Goal: Ask a question

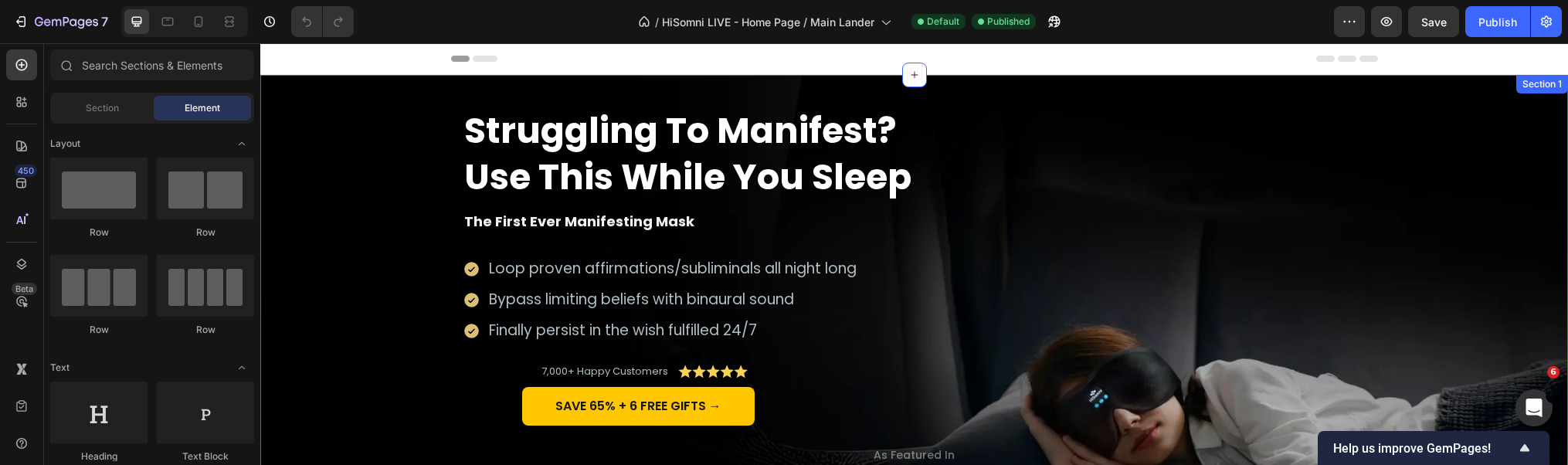
click at [1406, 179] on div "Struggling To Manifest? Use This While You Sleep Heading The First Ever Manifes…" at bounding box center [913, 305] width 1276 height 398
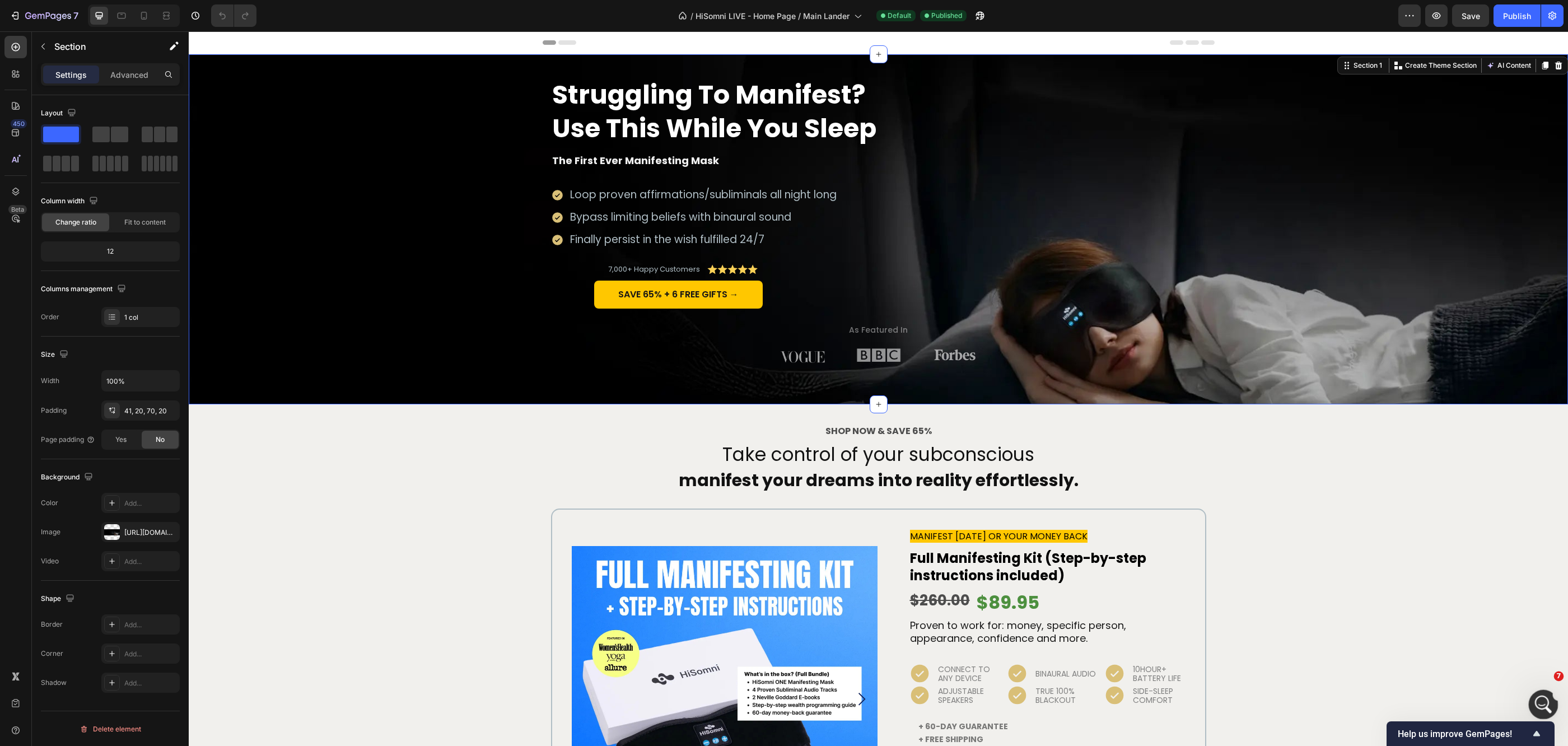
click at [1546, 708] on div "Open Intercom Messenger" at bounding box center [1542, 703] width 37 height 37
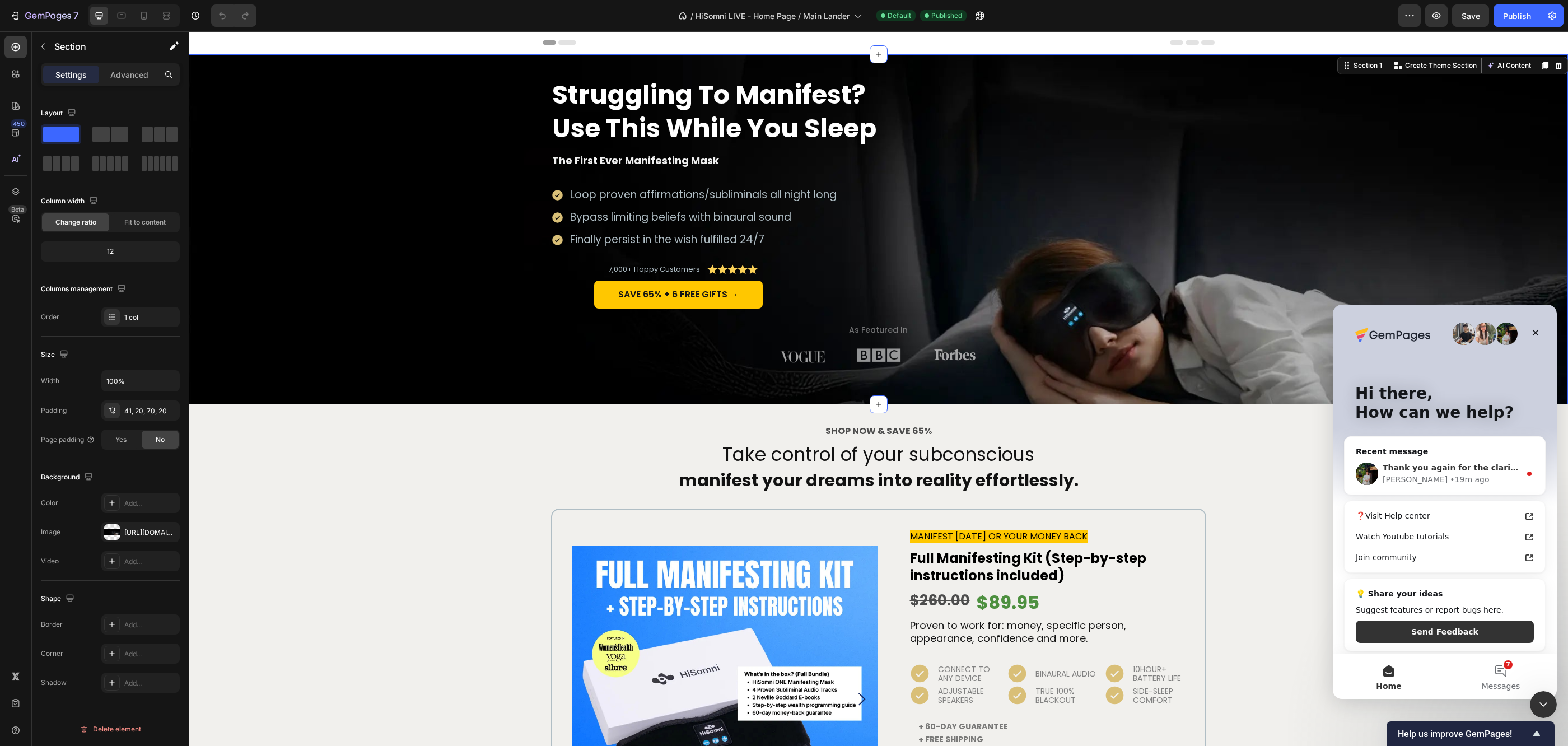
click at [1466, 478] on div "[PERSON_NAME] • 19m ago" at bounding box center [1451, 479] width 138 height 12
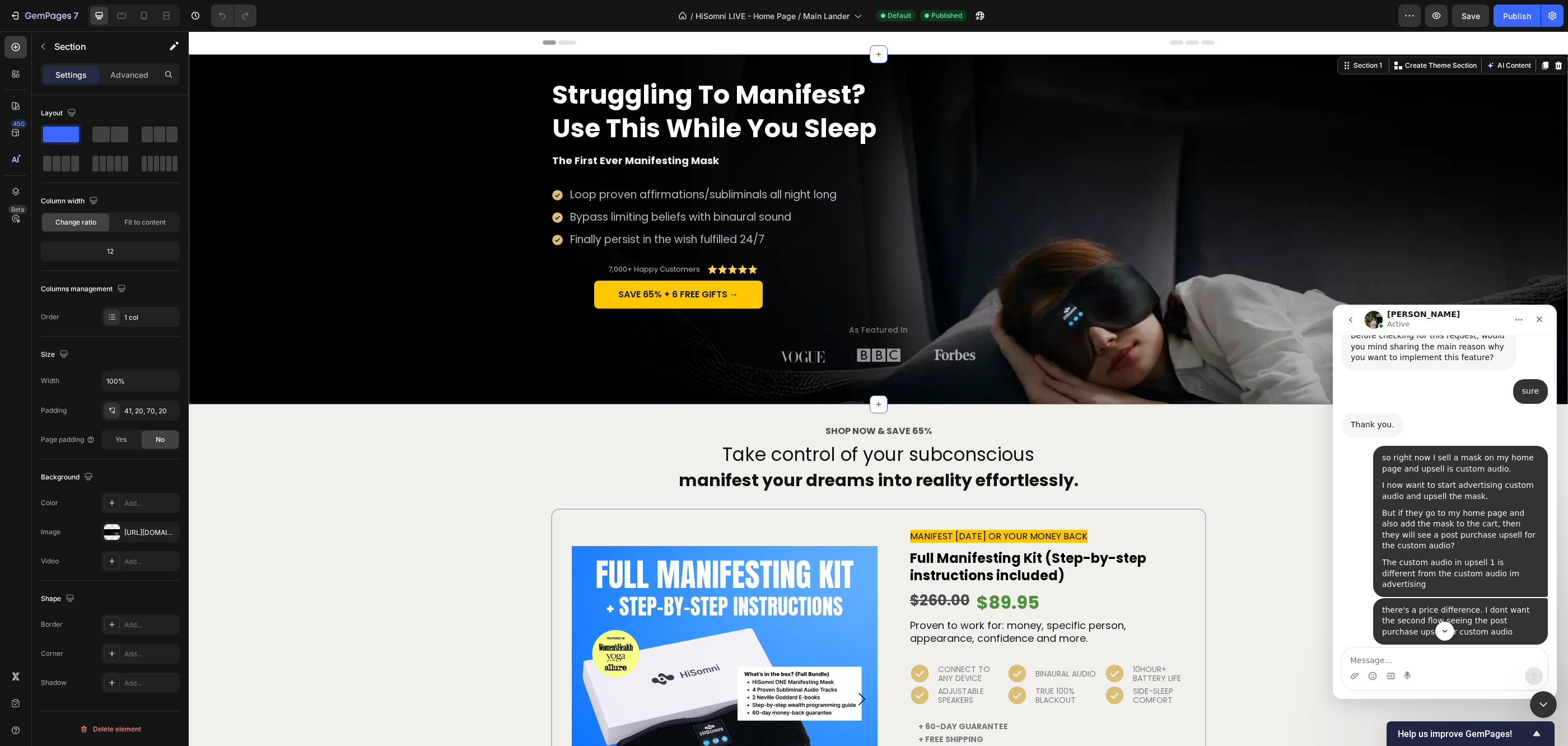
scroll to position [764, 0]
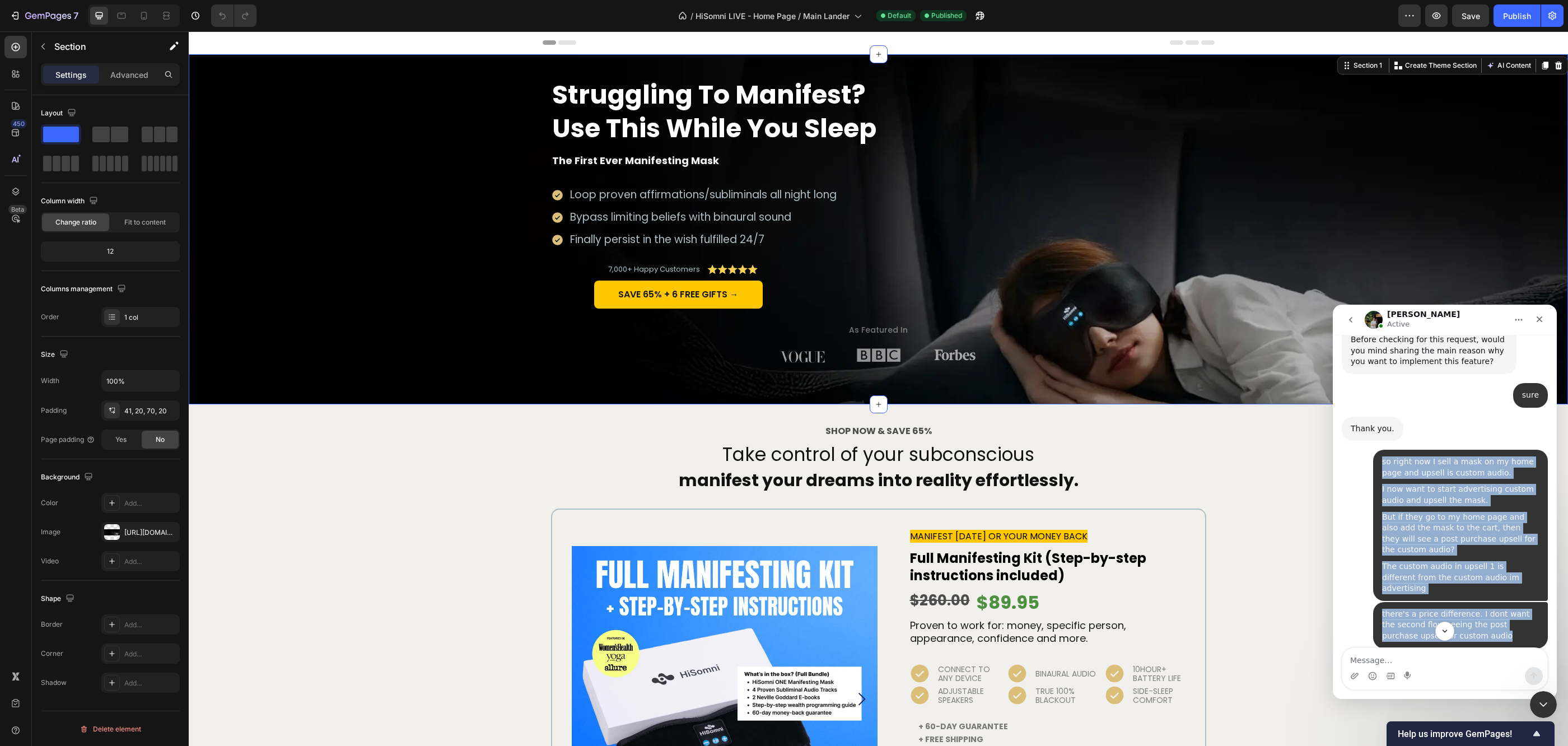
drag, startPoint x: 1375, startPoint y: 386, endPoint x: 1459, endPoint y: 542, distance: 177.2
click at [1459, 542] on div "is there a way to add a rule to upsell sales funnel HiSomni • 31m ago that if o…" at bounding box center [1445, 345] width 206 height 1326
copy div "so right now I sell a mask on my home page and upsell is custom audio. I now wa…"
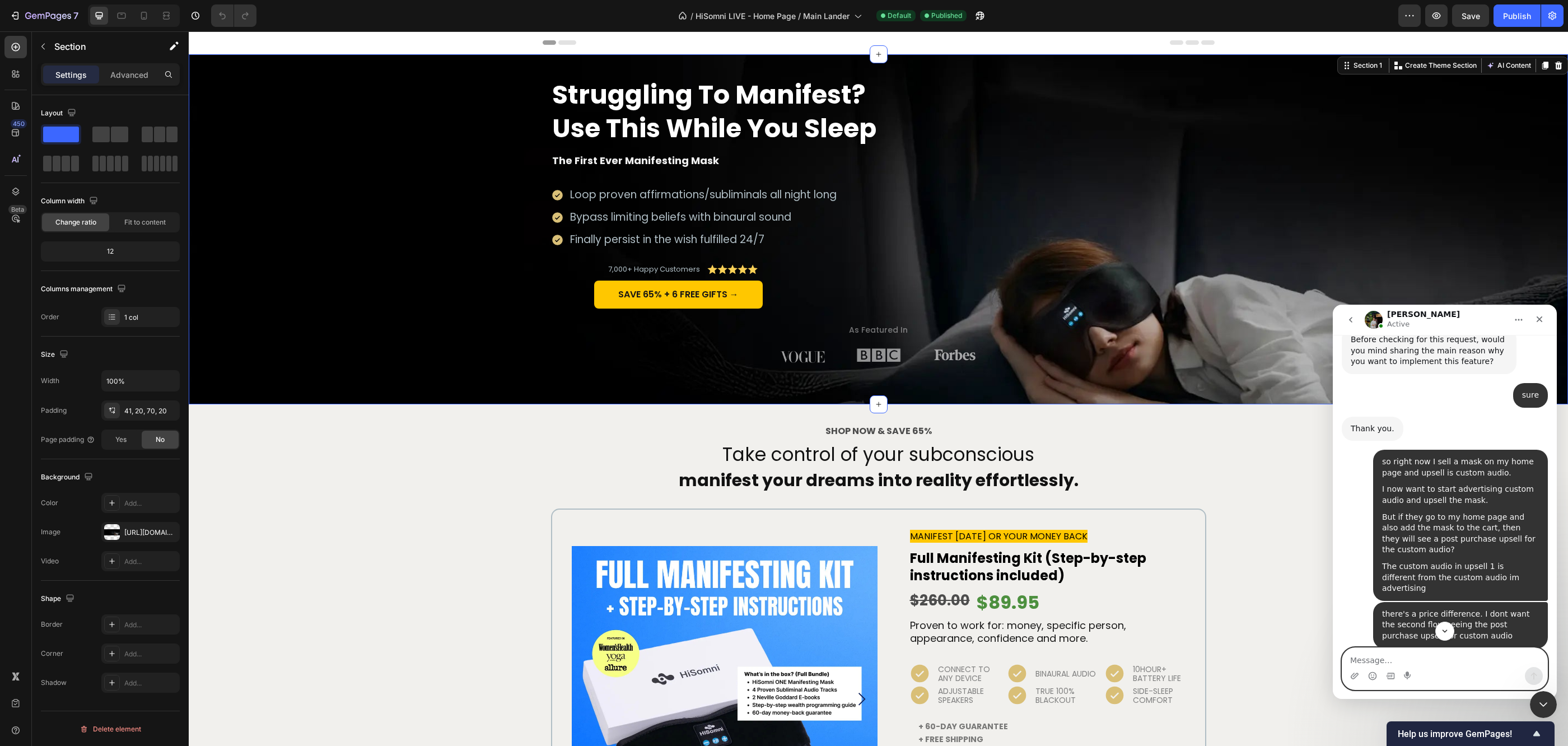
click at [1409, 661] on textarea "Message…" at bounding box center [1445, 658] width 205 height 19
type textarea "question"
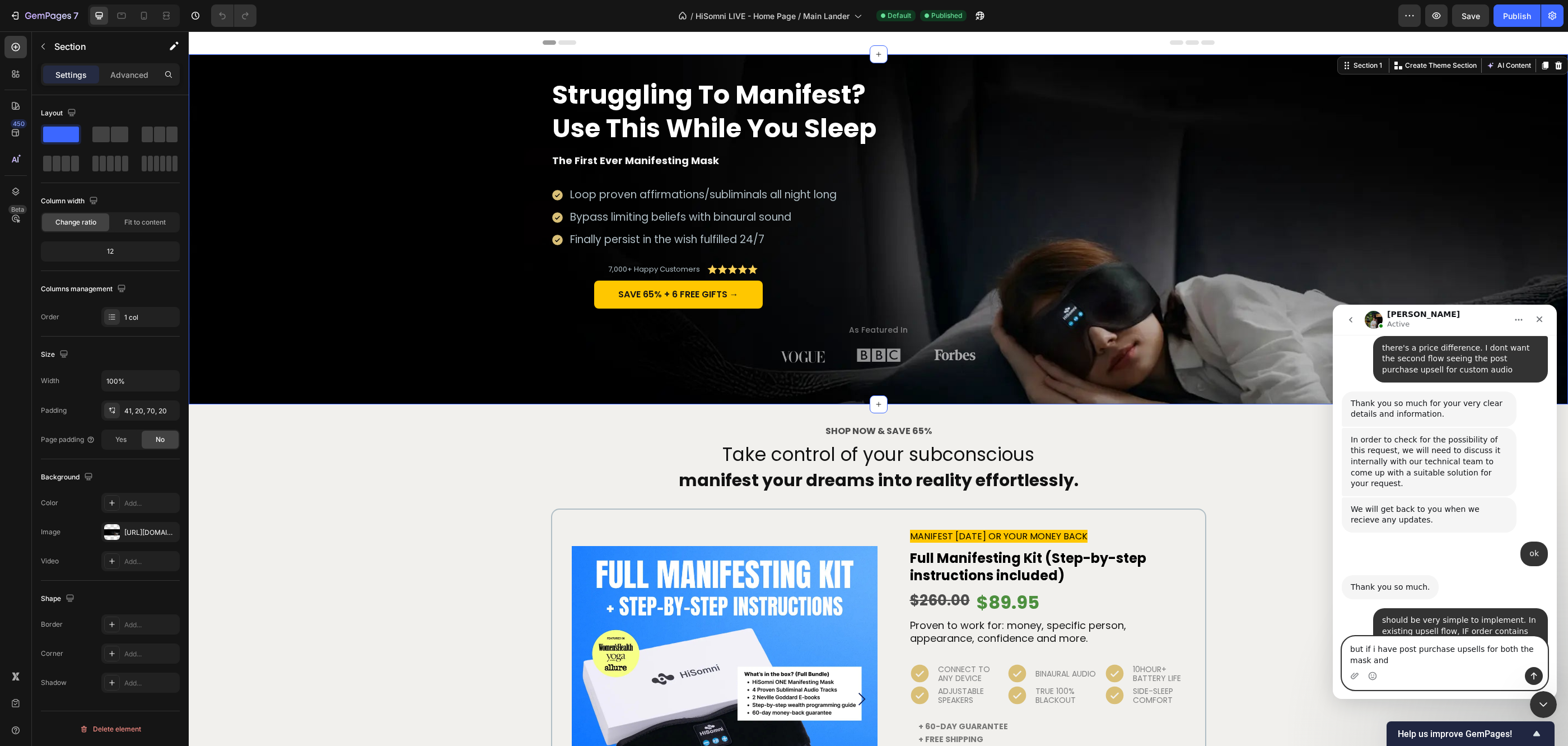
scroll to position [1041, 0]
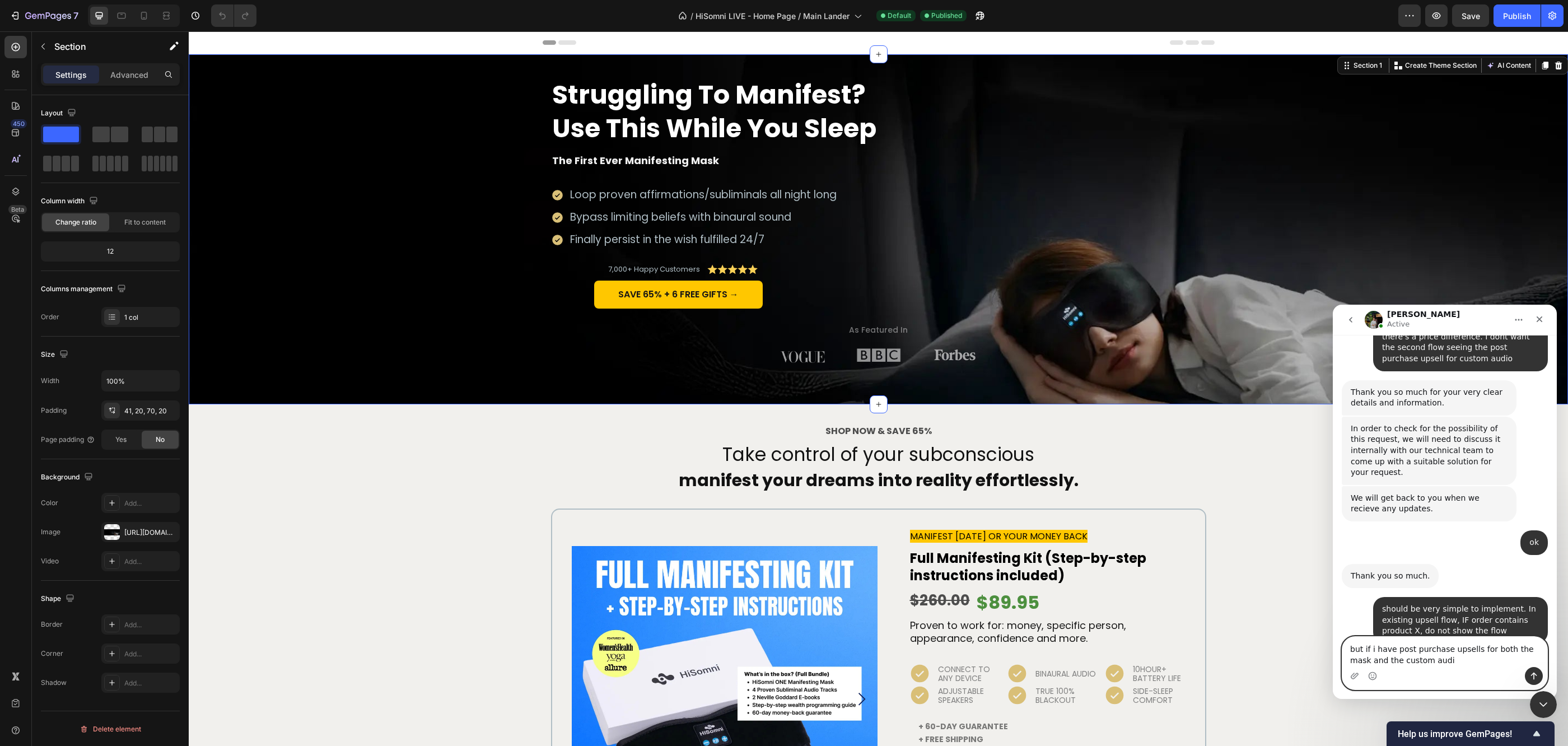
type textarea "but if i have post purchase upsells for both the mask and the custom audio"
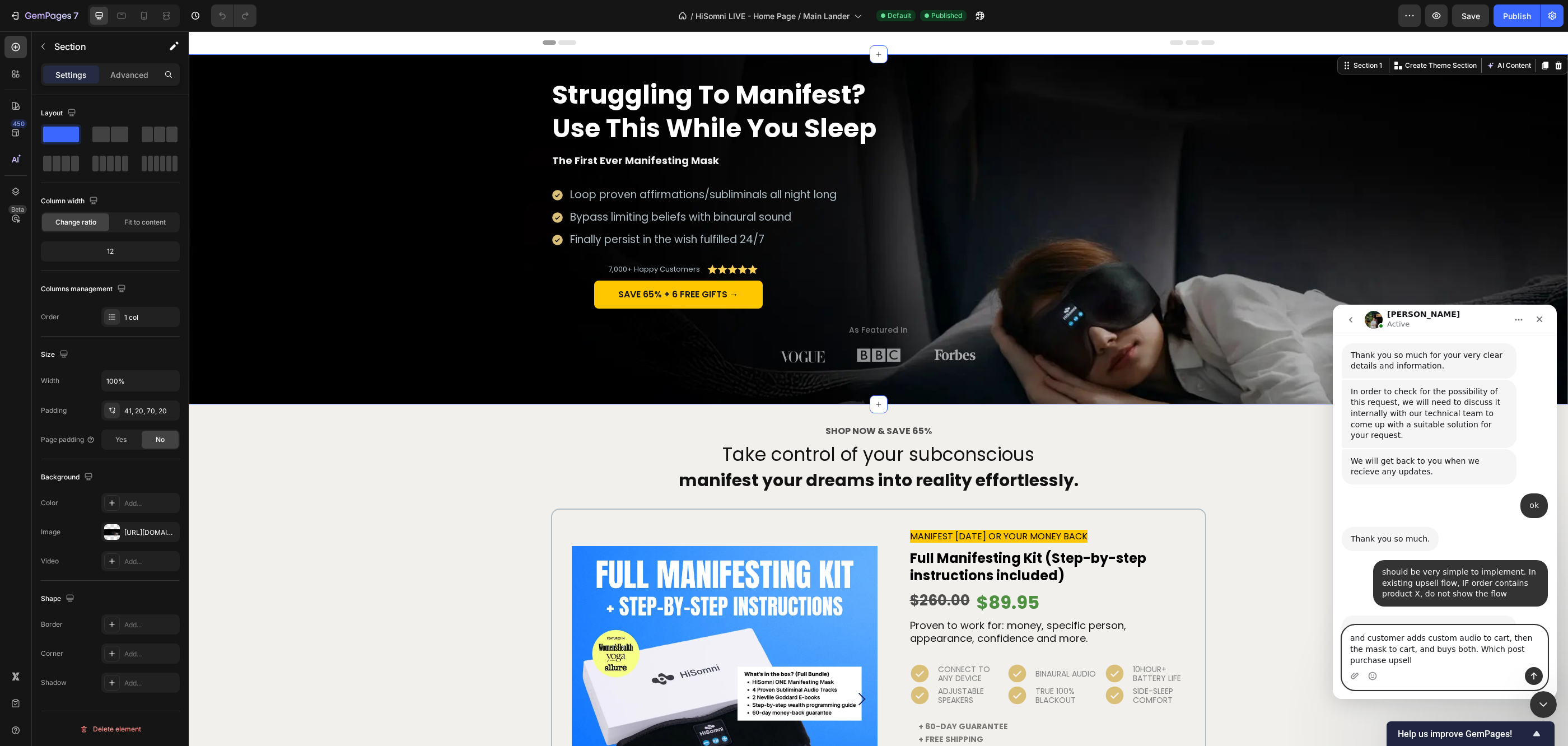
scroll to position [1089, 0]
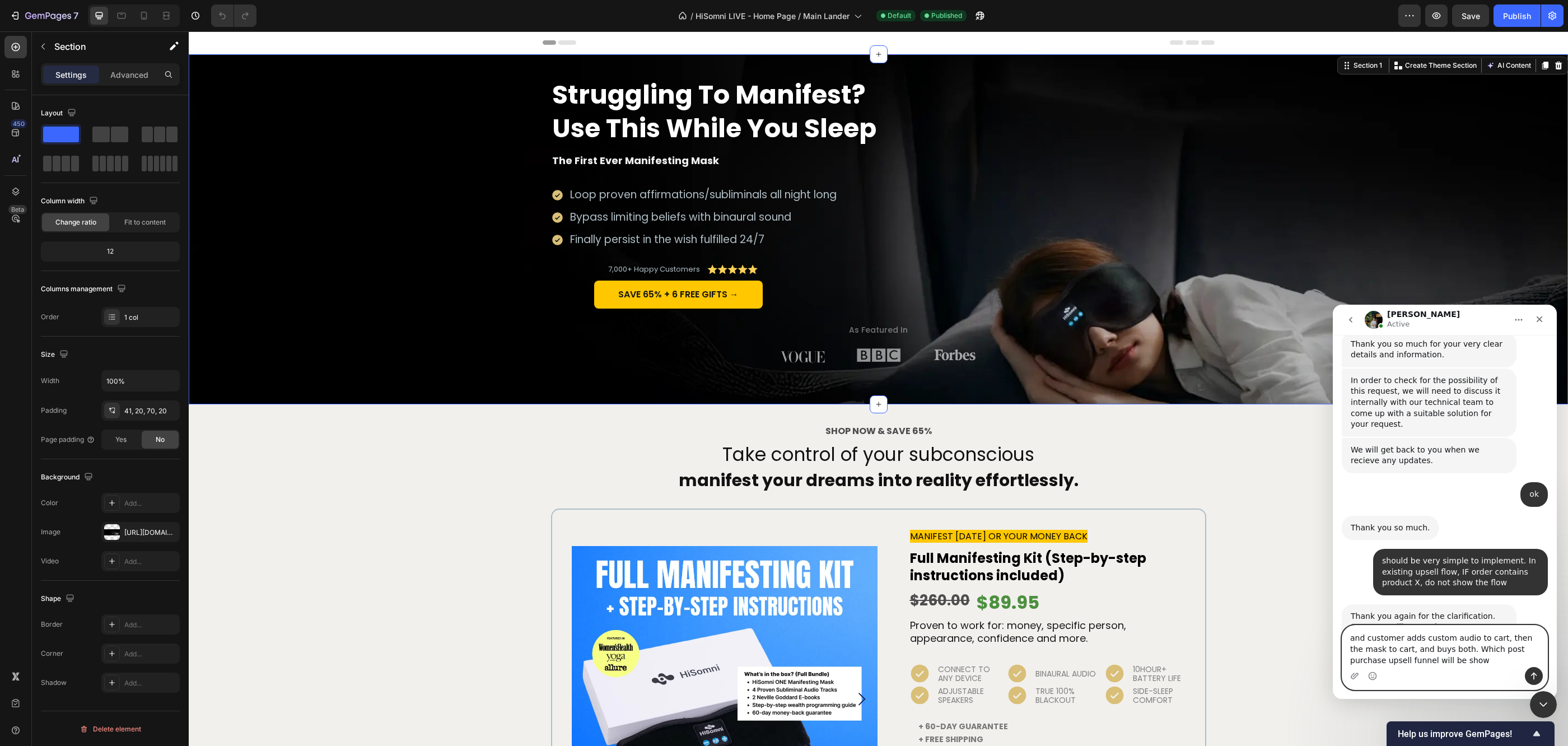
type textarea "and customer adds custom audio to cart, then the mask to cart, and buys both. W…"
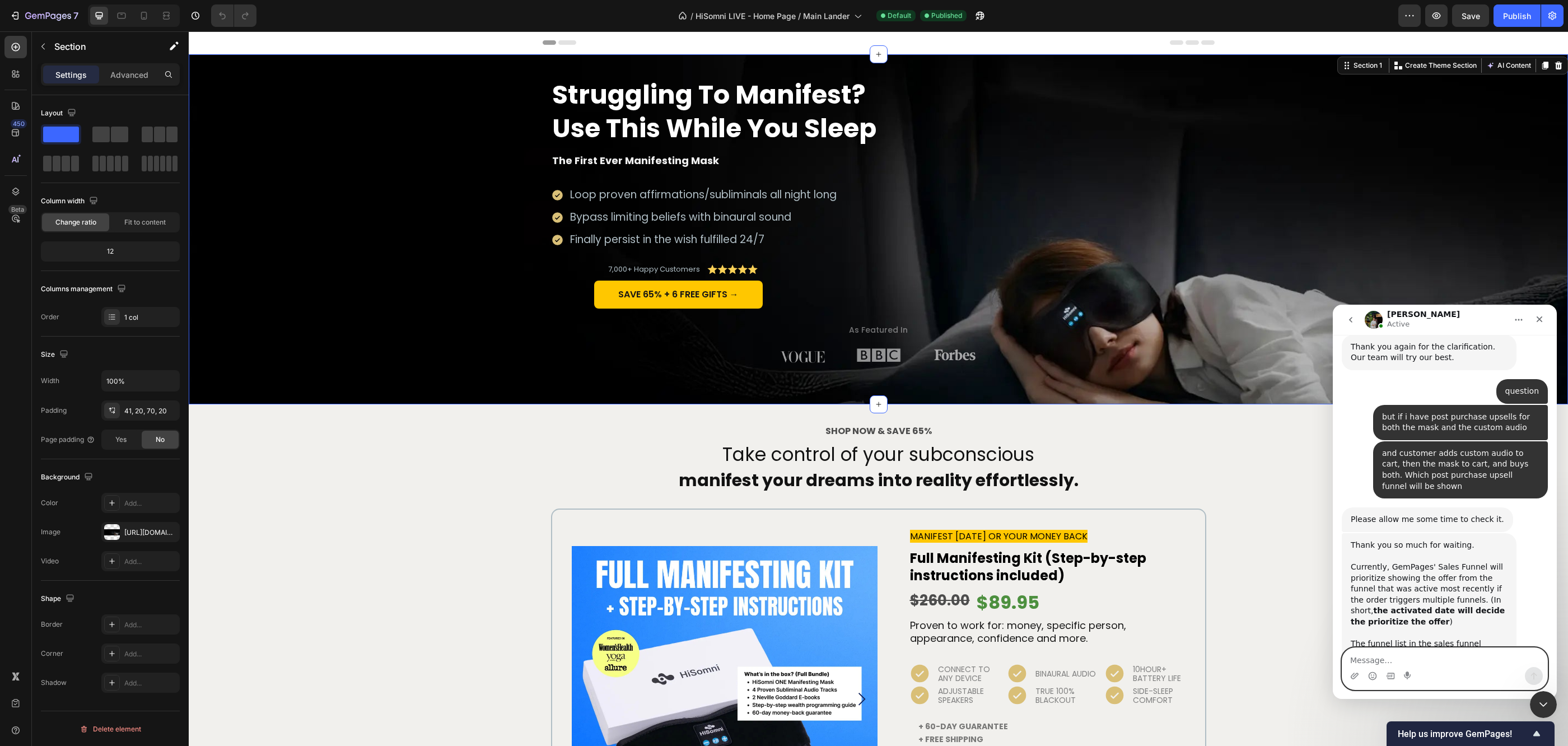
scroll to position [1365, 0]
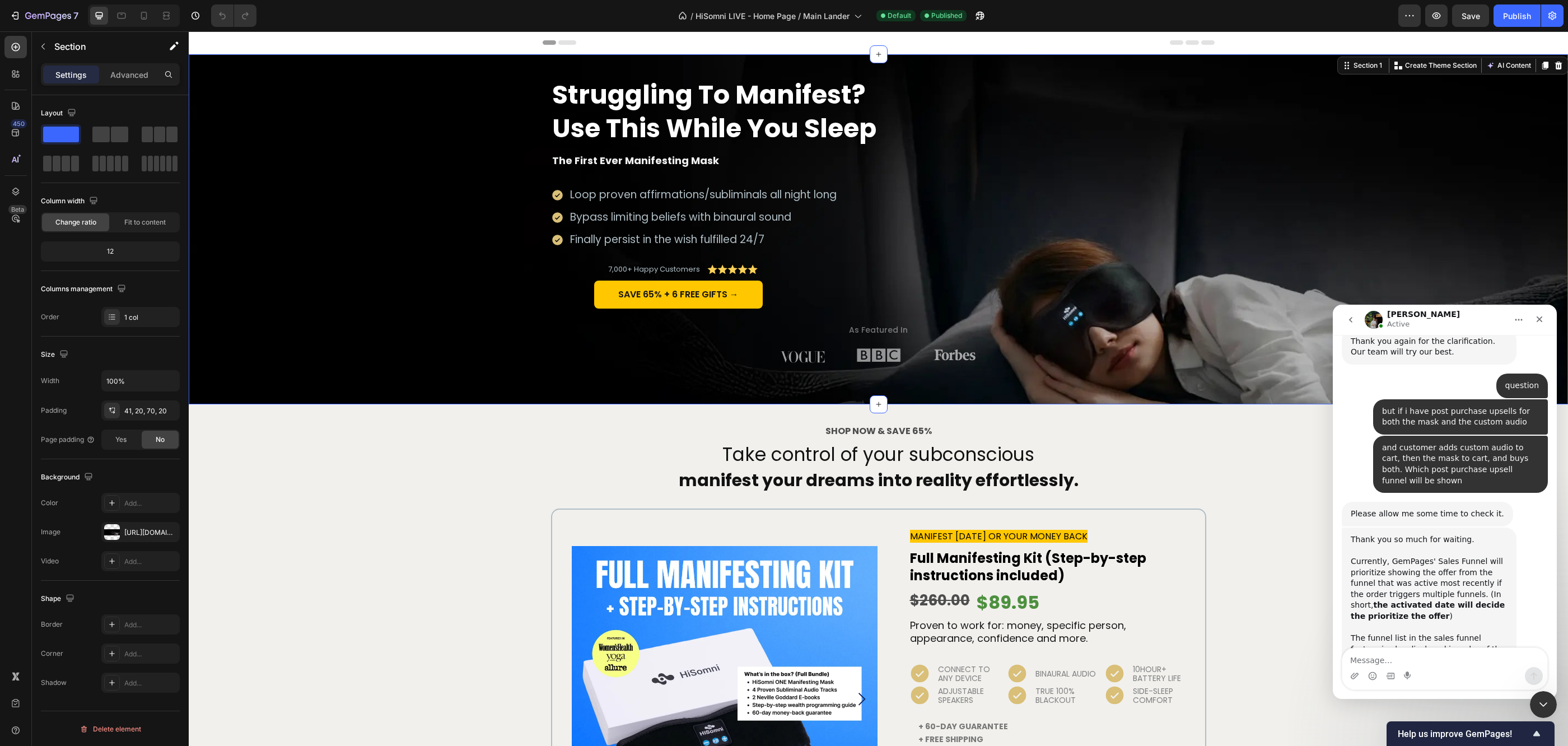
click at [1418, 688] on img "Jeremy says…" at bounding box center [1425, 718] width 150 height 60
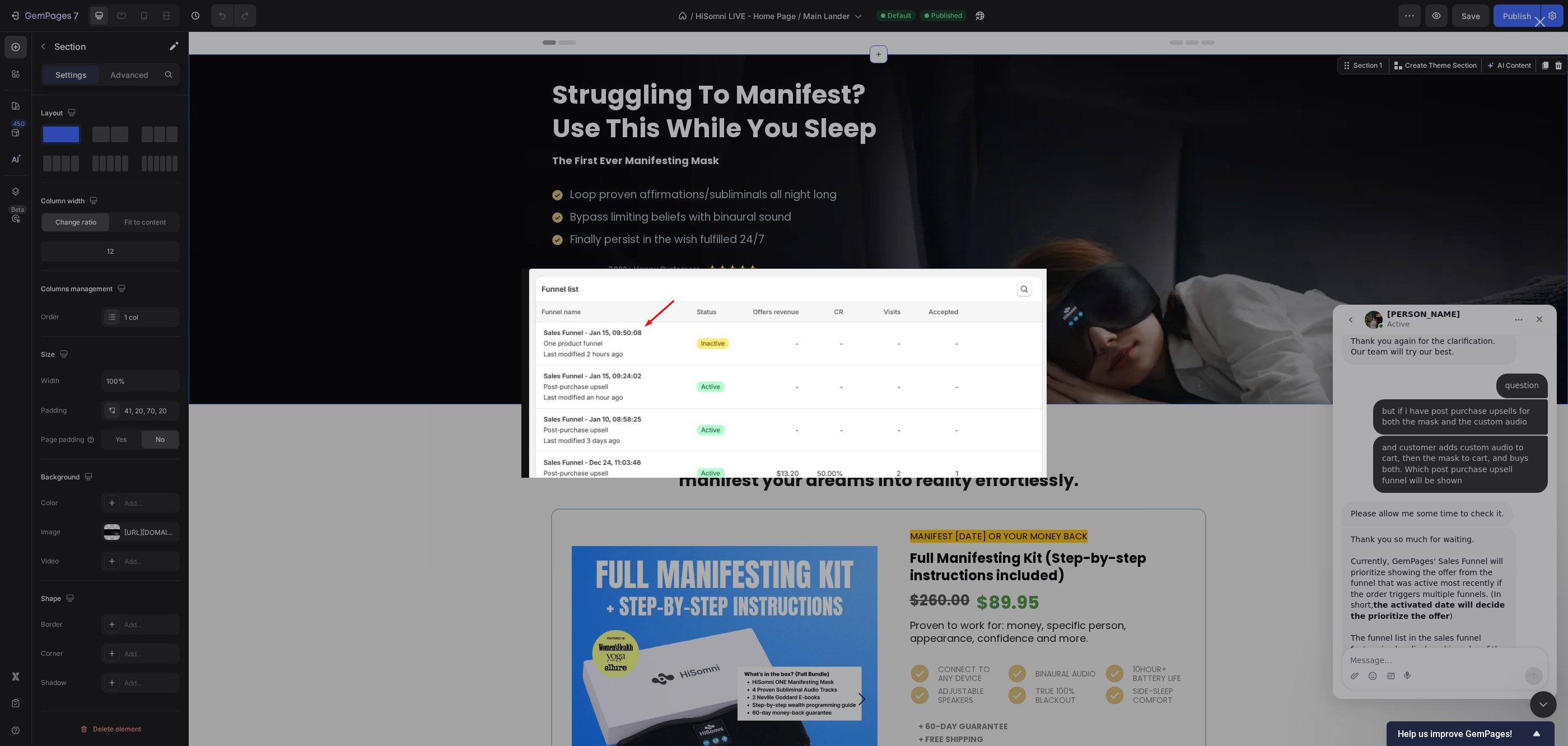
scroll to position [0, 0]
click at [1325, 604] on div "Intercom messenger" at bounding box center [784, 373] width 1568 height 746
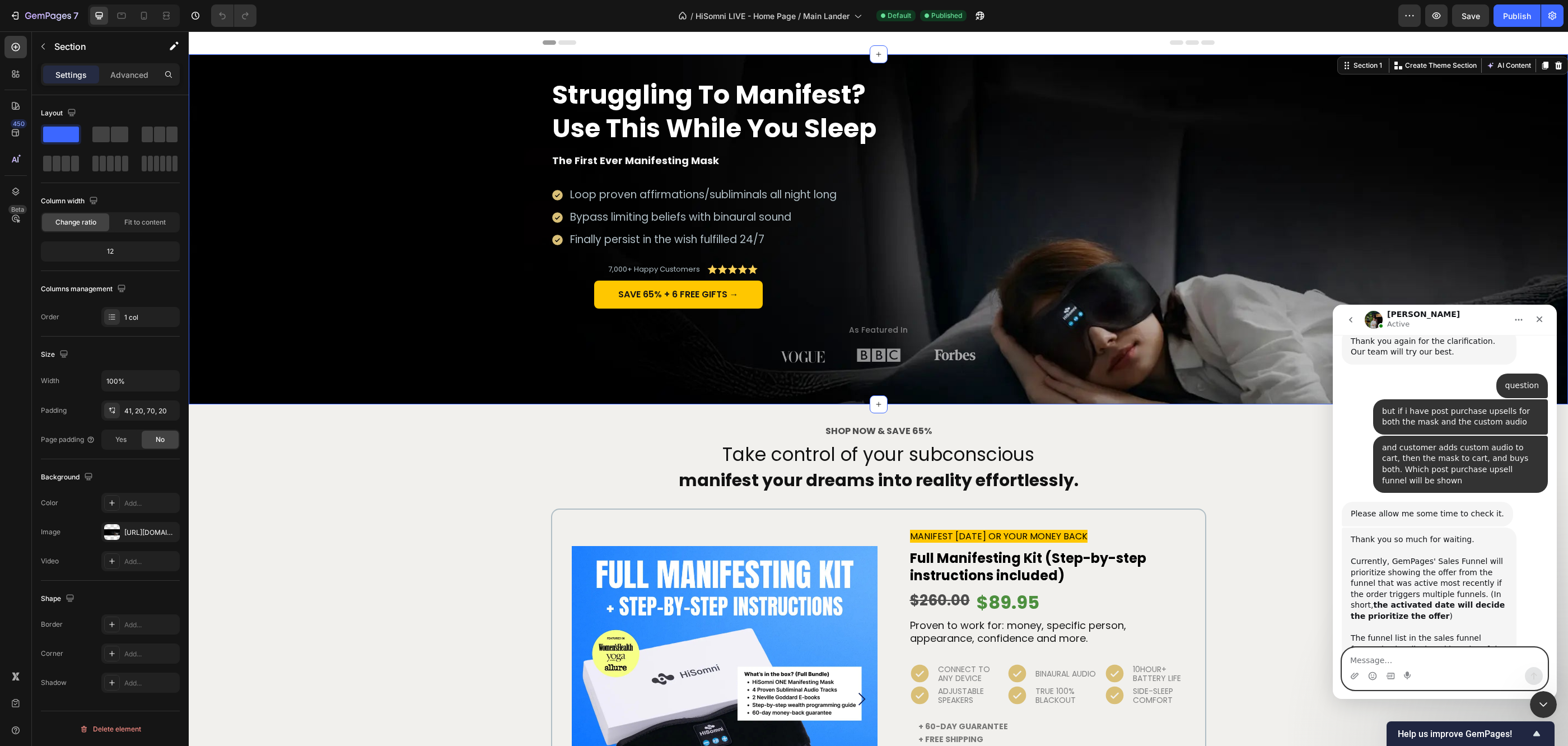
click at [1363, 665] on textarea "Message…" at bounding box center [1445, 658] width 205 height 19
type textarea "so the latest published funnel will be shown"
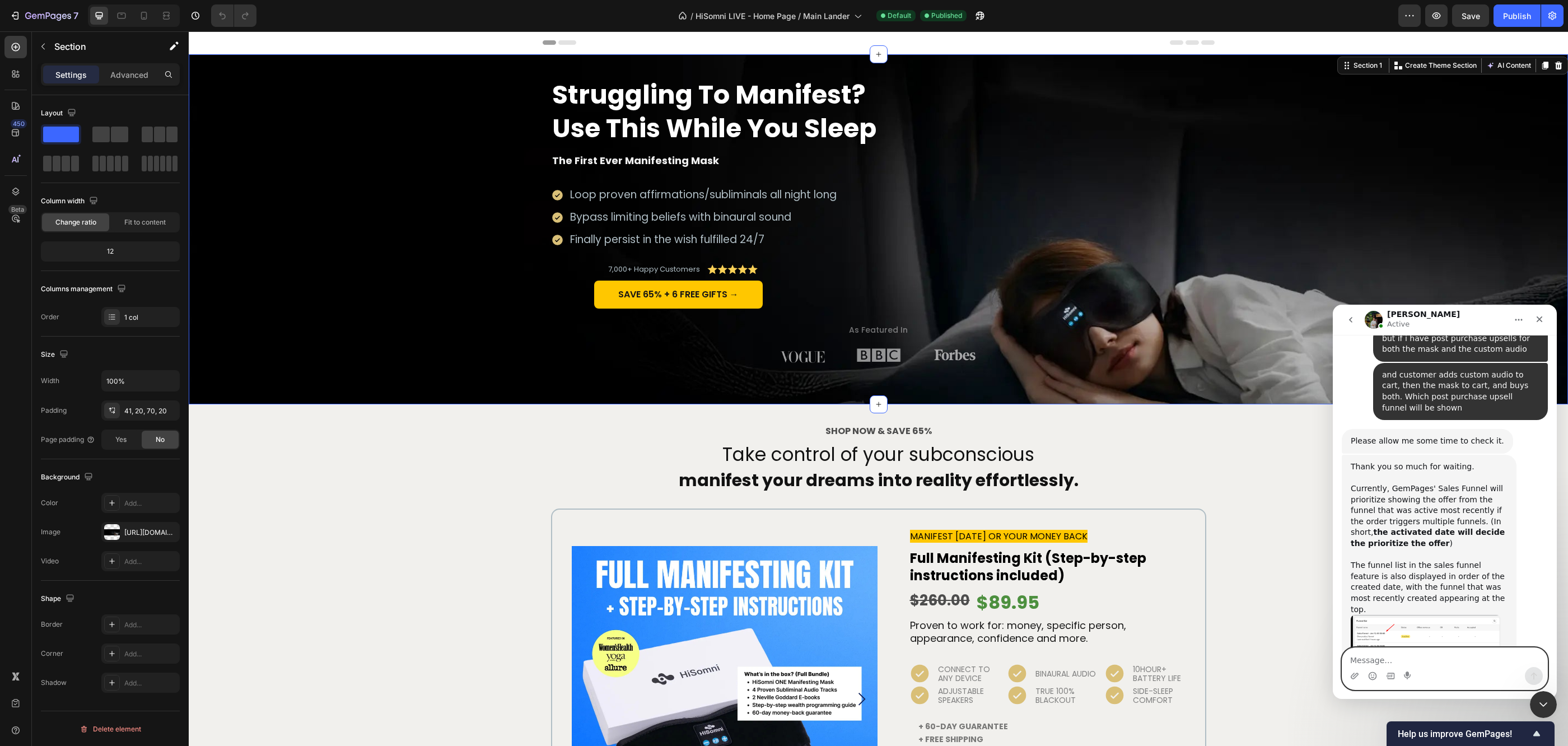
scroll to position [1432, 0]
type textarea "what if now the latest funnel"
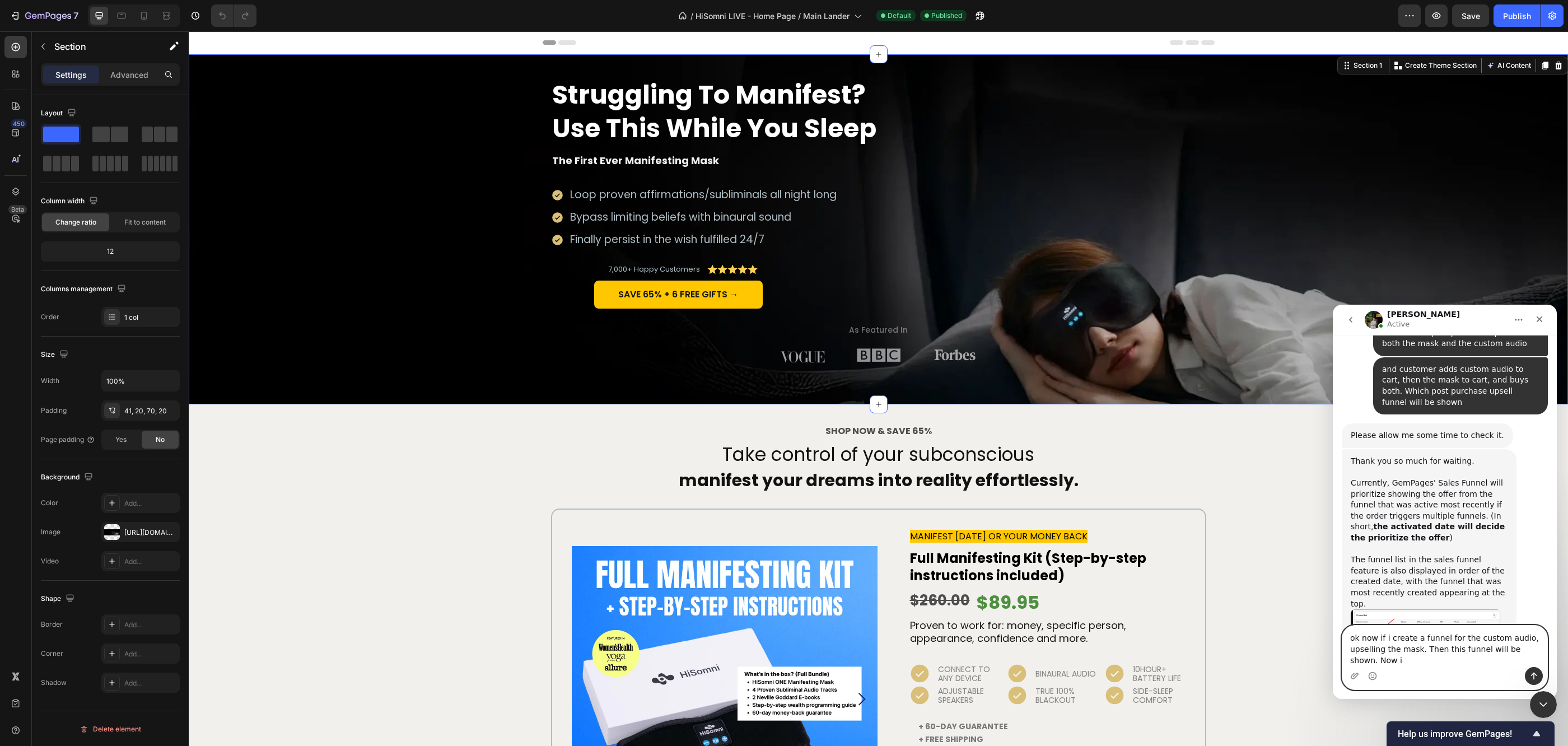
scroll to position [1454, 0]
drag, startPoint x: 1420, startPoint y: 648, endPoint x: 1500, endPoint y: 666, distance: 82.0
click at [1495, 671] on div "ok now if i create a funnel for the custom audio, upselling the mask. Then this…" at bounding box center [1445, 658] width 205 height 64
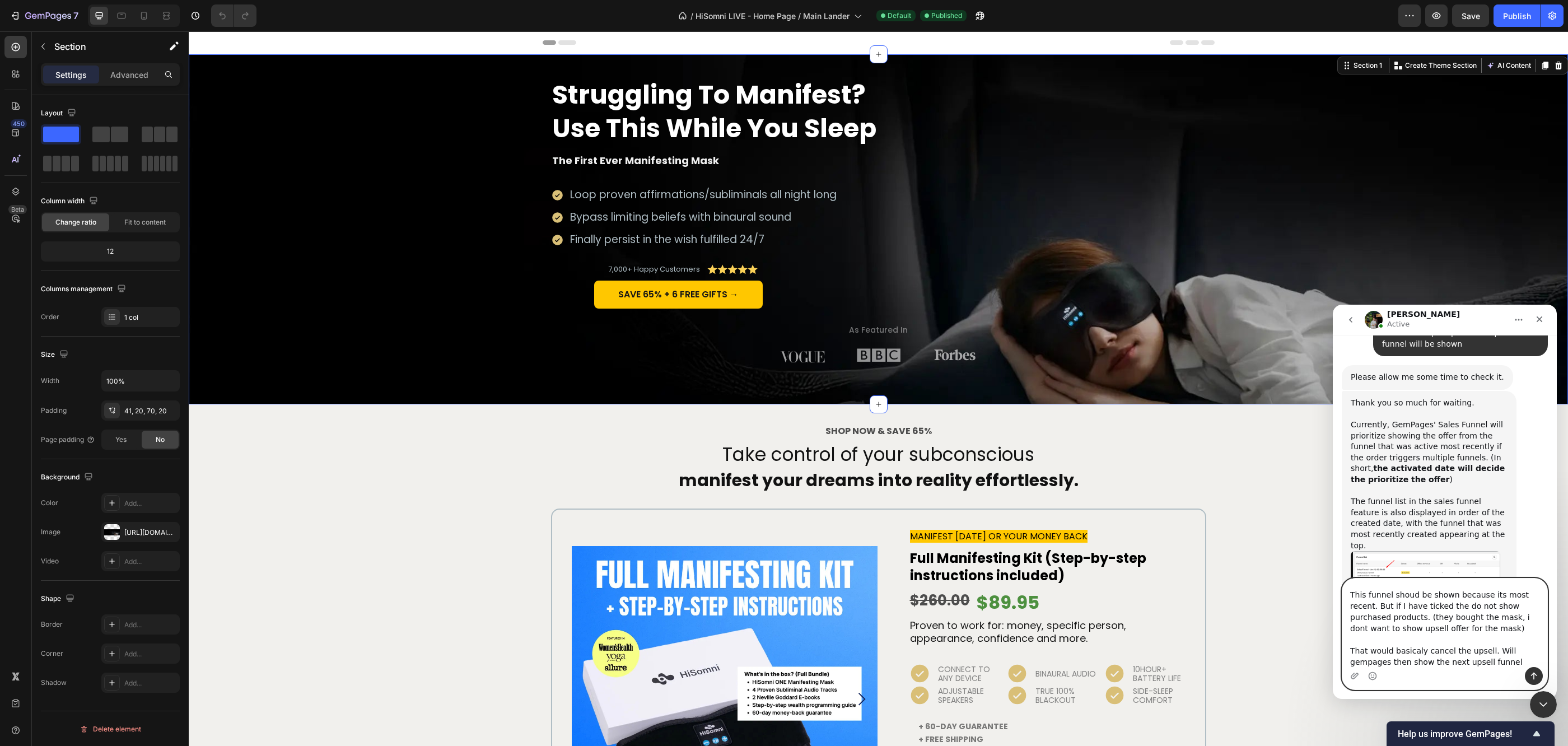
scroll to position [52, 0]
type textarea "ok now if i create a funnel for the custom audio, upselling the mask. But they …"
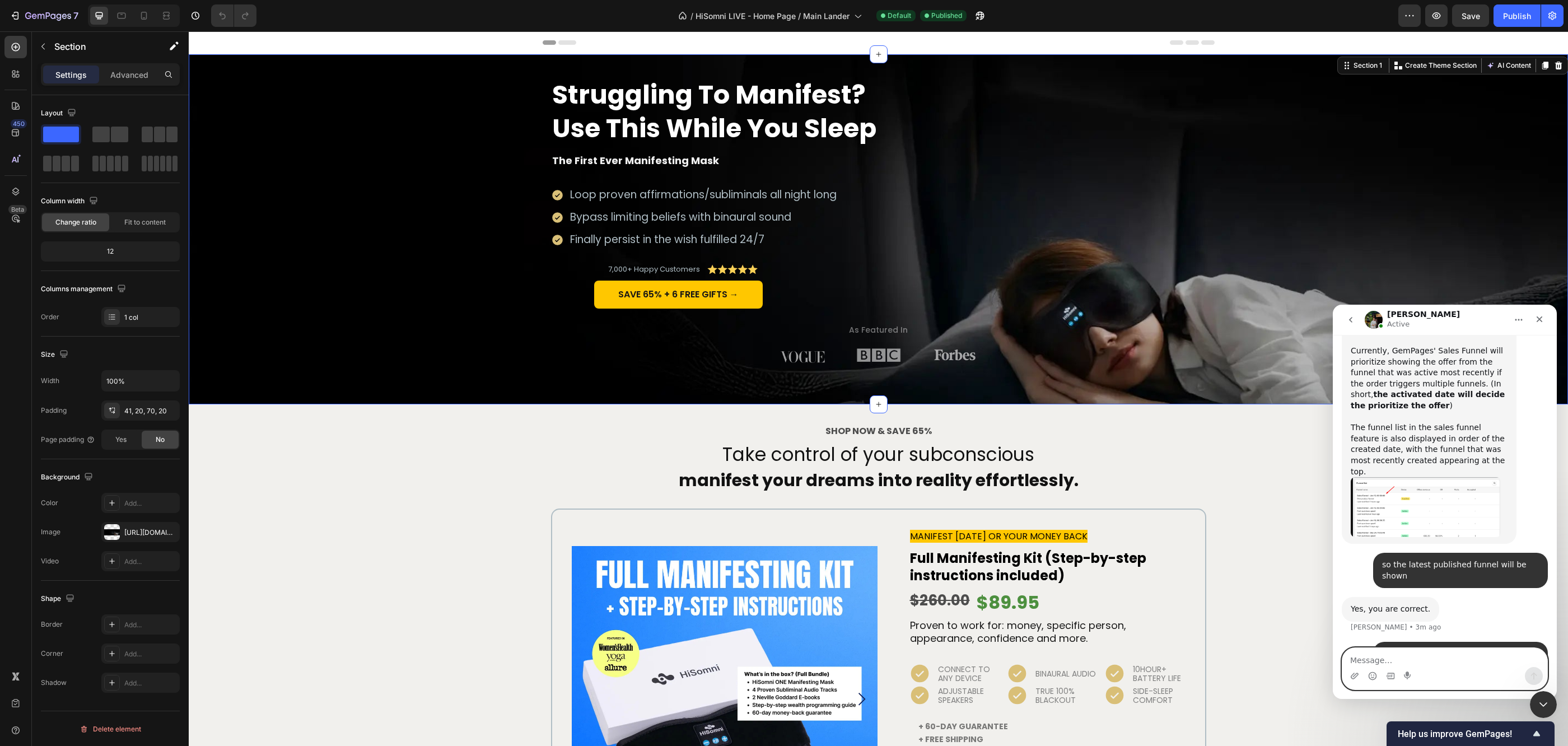
scroll to position [1586, 0]
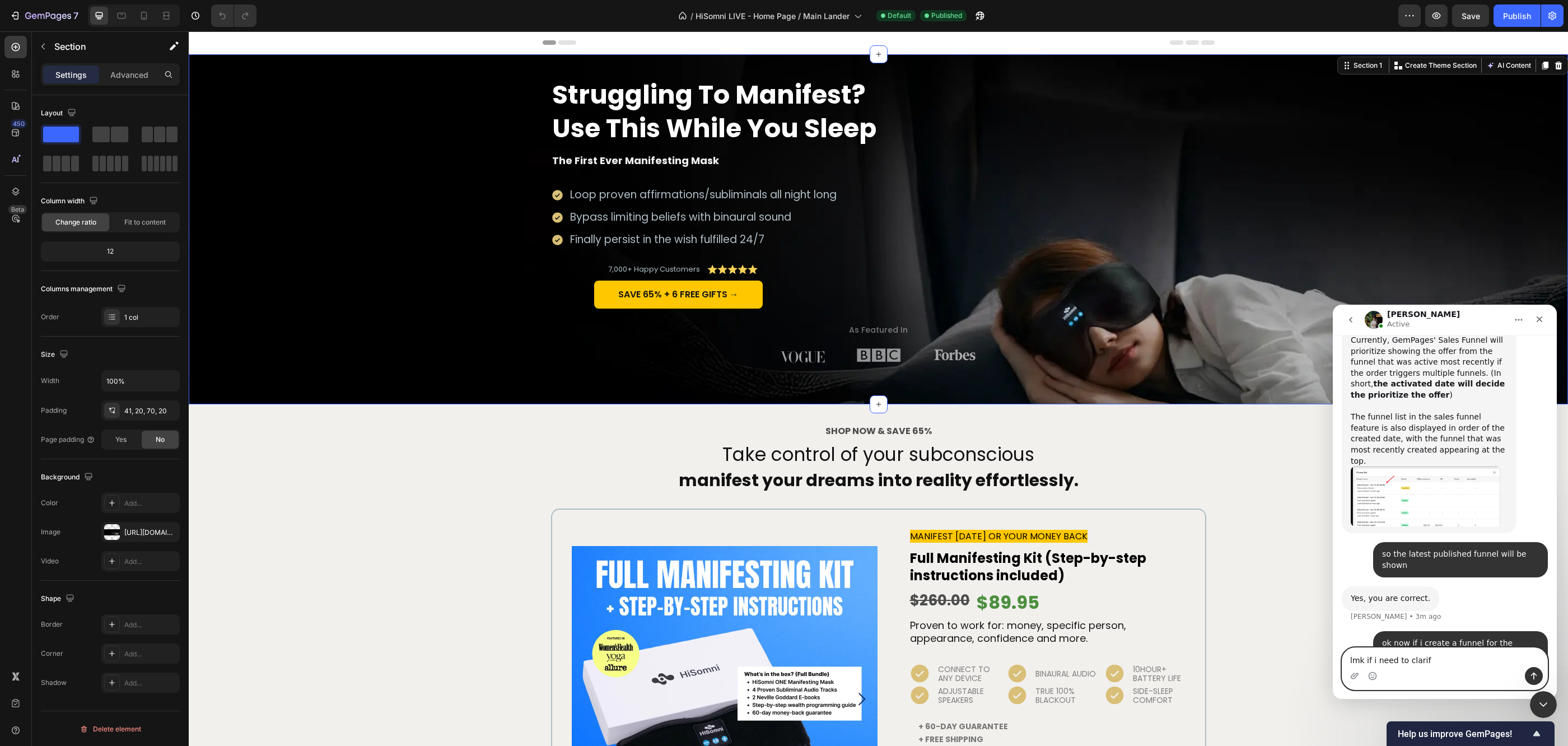
type textarea "lmk if i need to clarify"
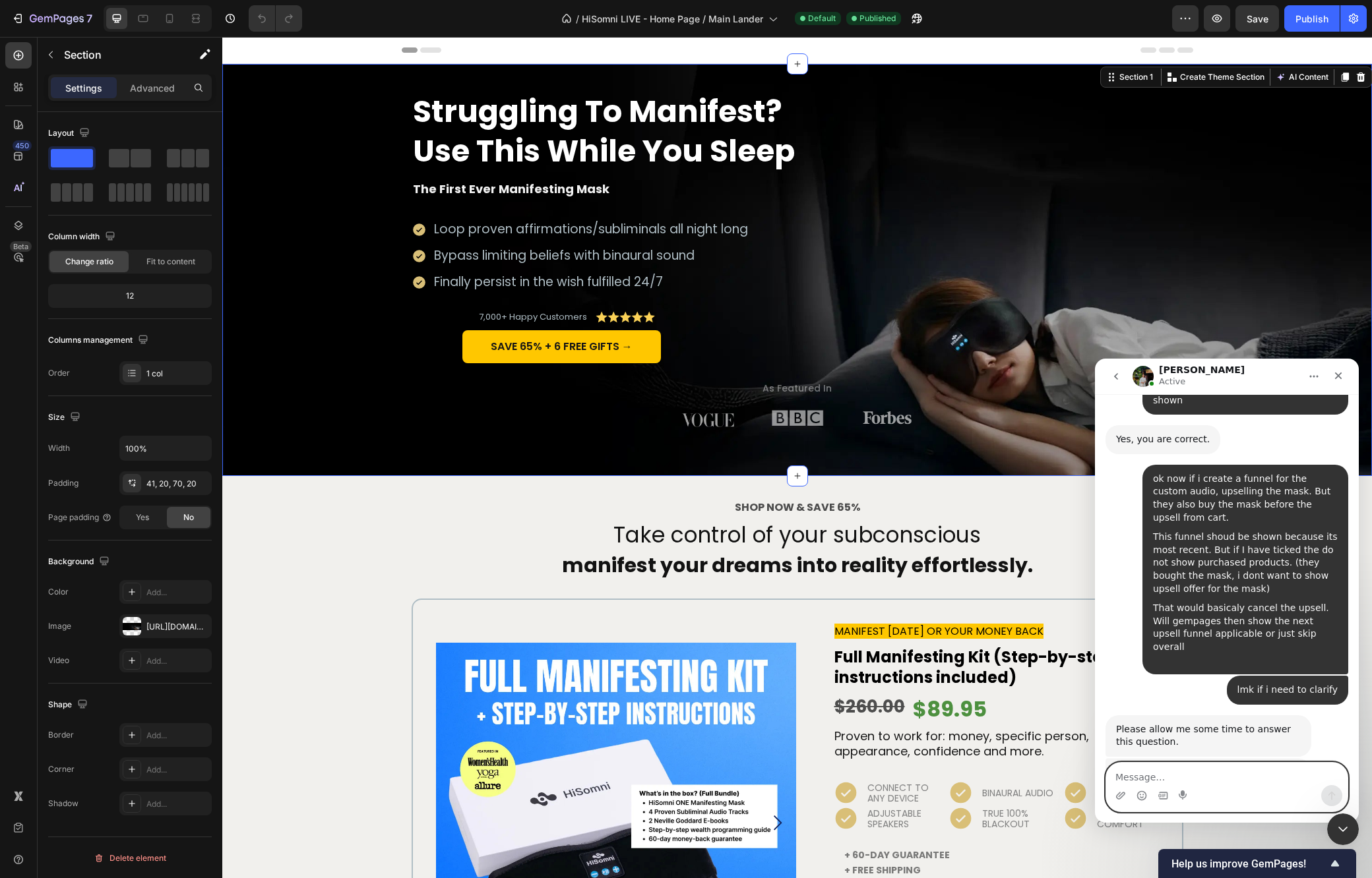
scroll to position [2134, 0]
type textarea "so i"
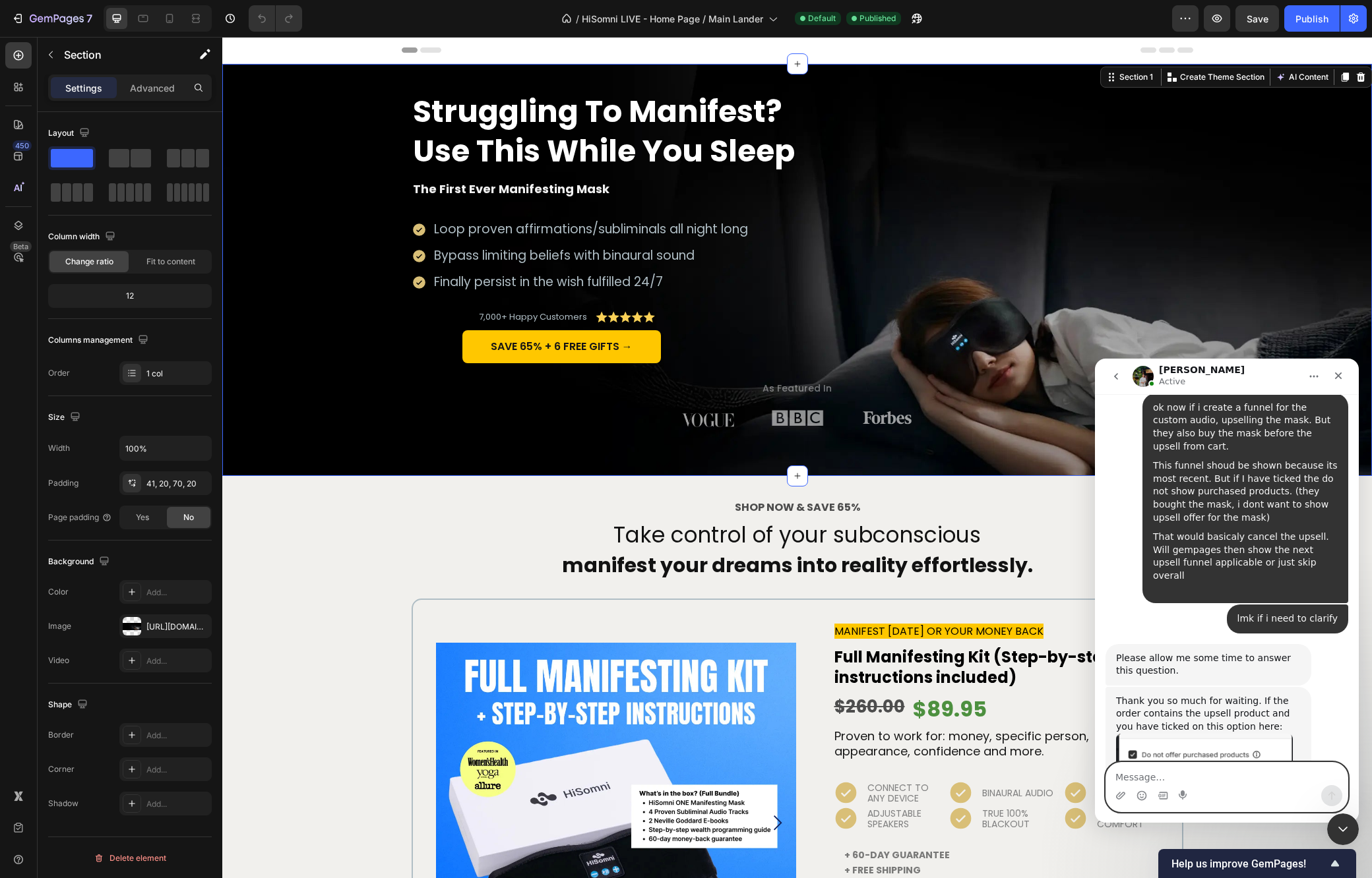
scroll to position [2152, 0]
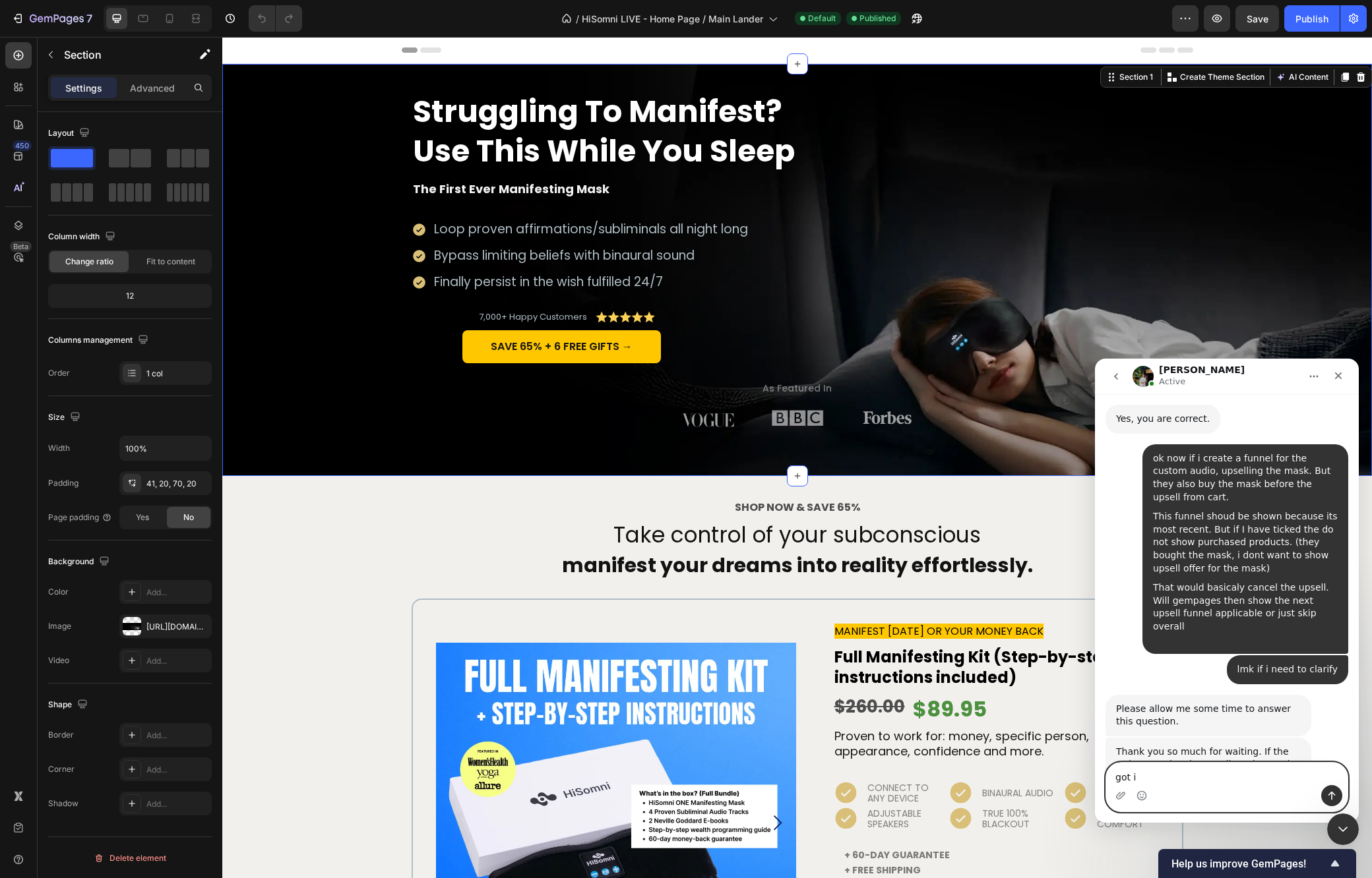
type textarea "got it"
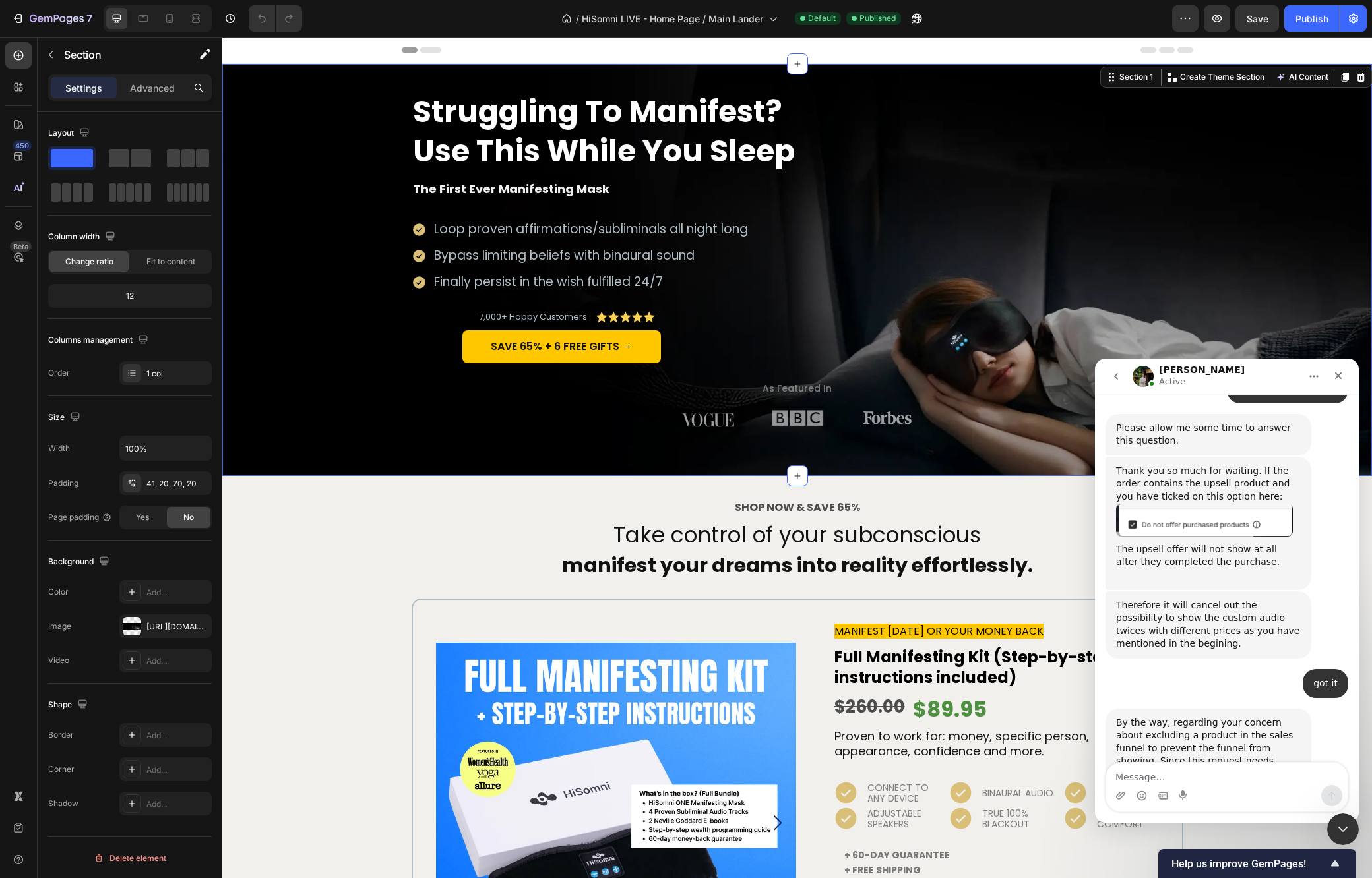
scroll to position [2444, 0]
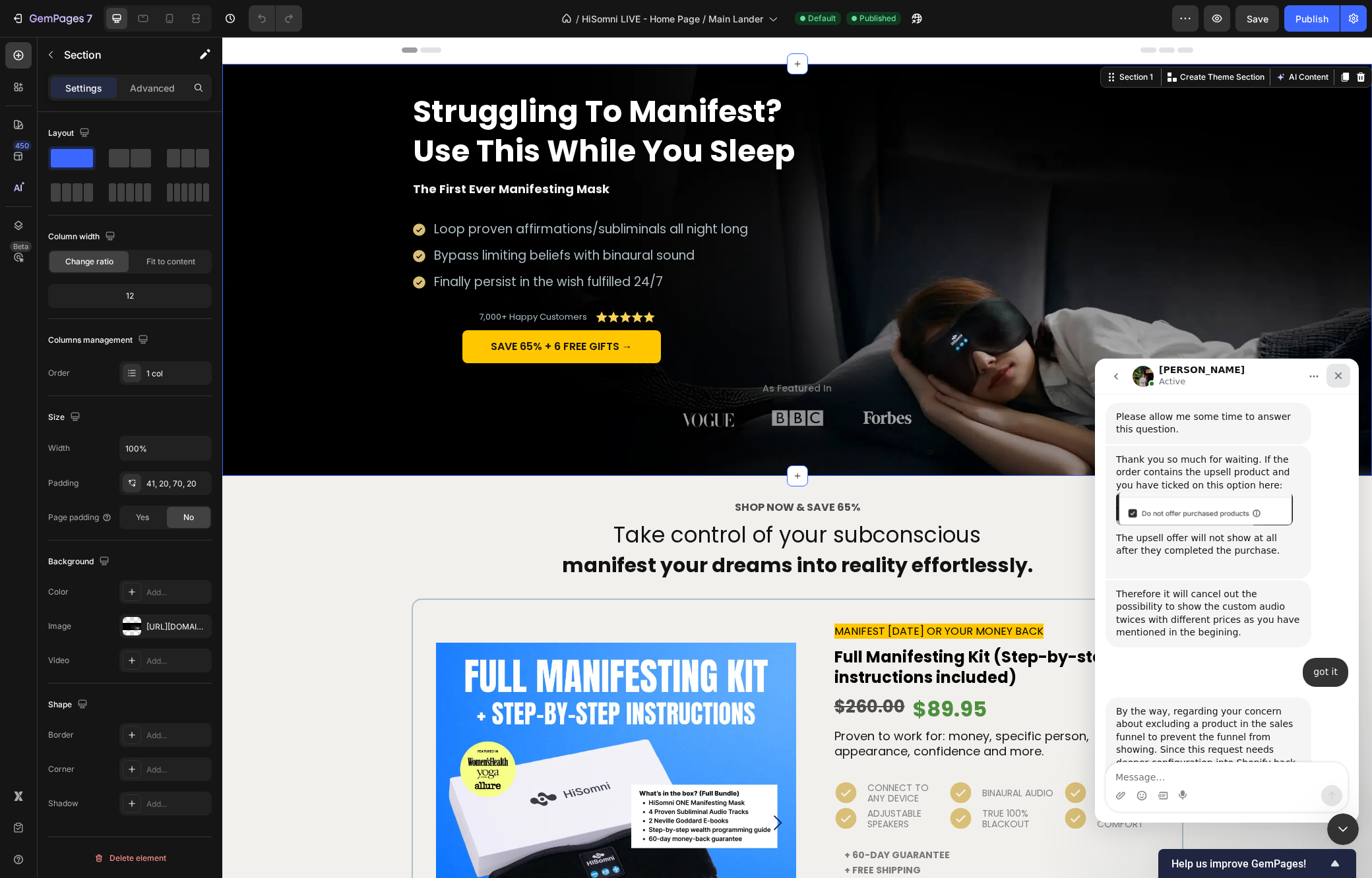
click at [1334, 369] on div "Close" at bounding box center [1338, 376] width 24 height 24
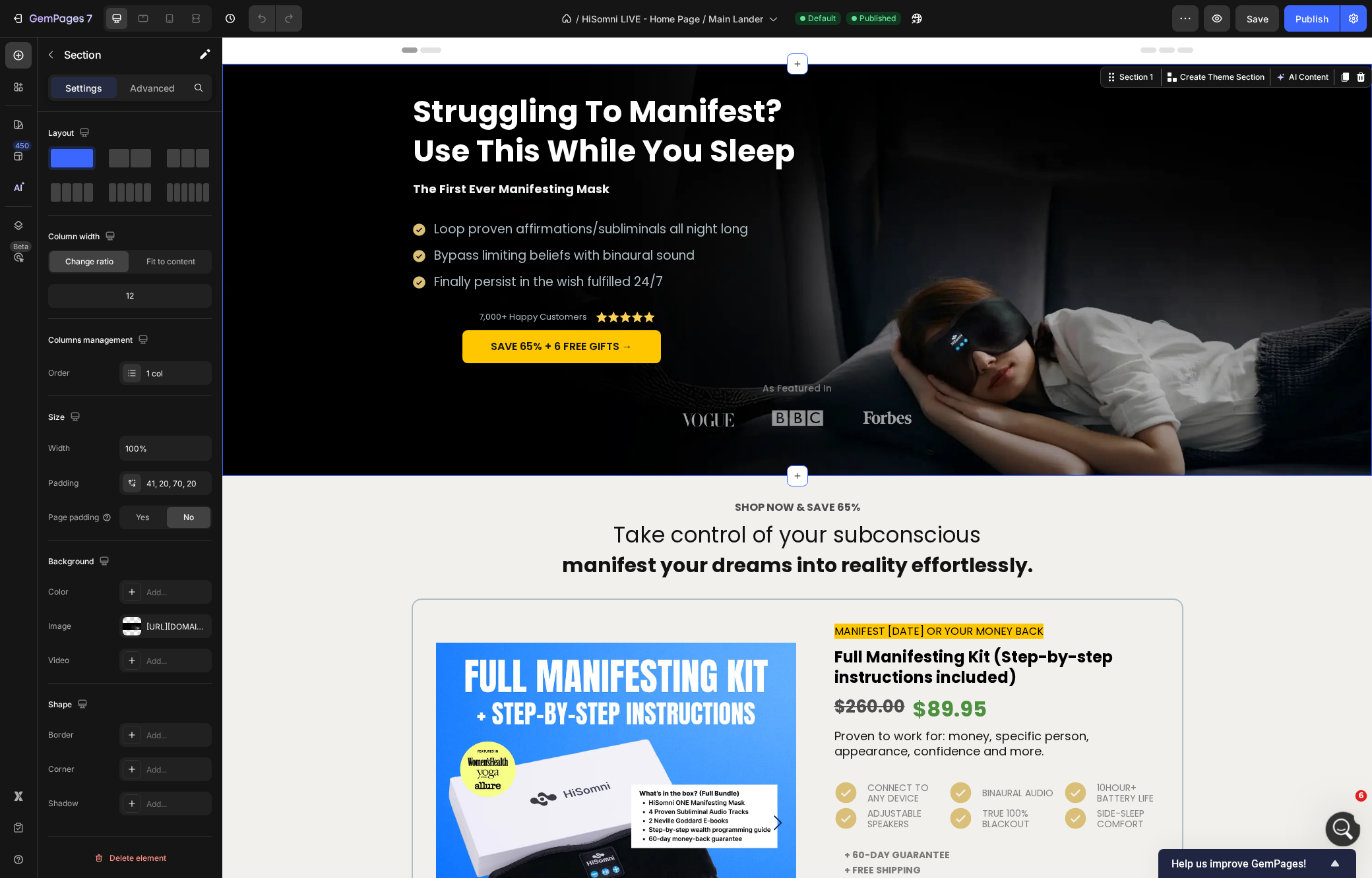
click at [1342, 826] on icon "Open Intercom Messenger" at bounding box center [1341, 827] width 10 height 10
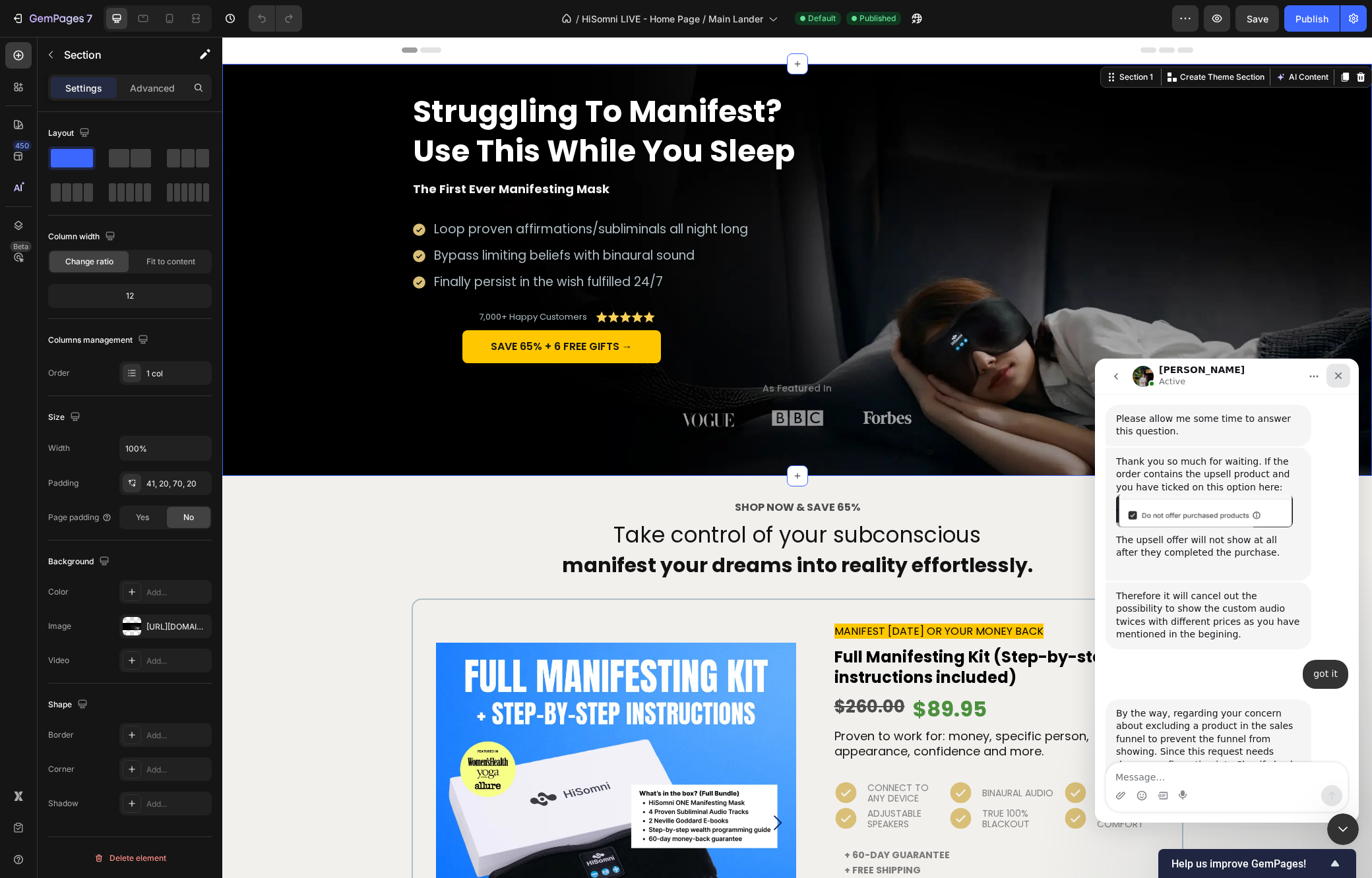
drag, startPoint x: 1346, startPoint y: 375, endPoint x: 2215, endPoint y: 699, distance: 927.4
click at [1346, 375] on div "Close" at bounding box center [1338, 376] width 24 height 24
